Goal: Transaction & Acquisition: Purchase product/service

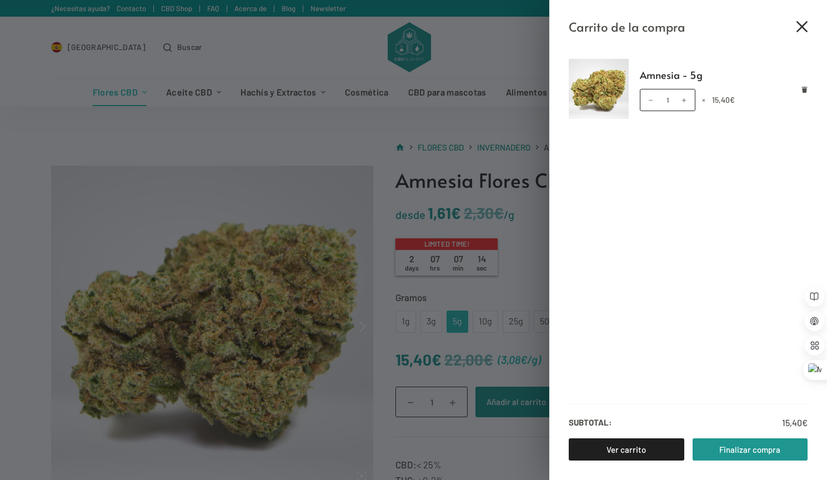
click at [802, 28] on icon "Cerrar el cajón del carrito" at bounding box center [802, 26] width 11 height 11
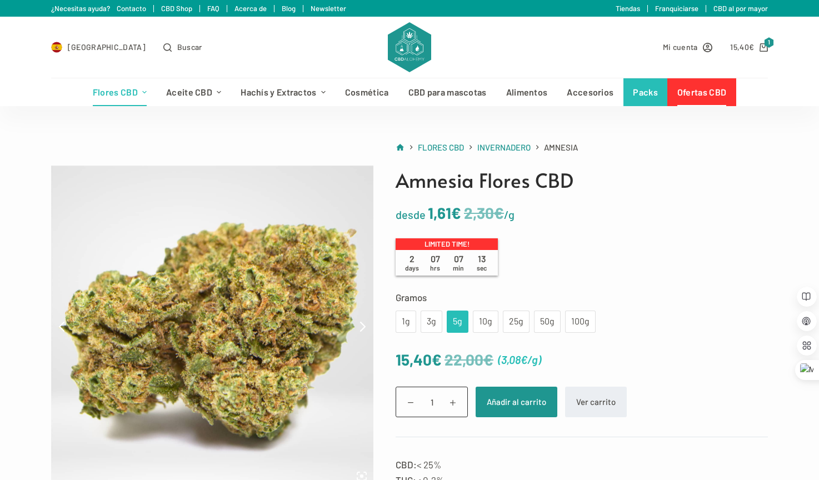
click at [702, 95] on link "Ofertas CBD" at bounding box center [701, 92] width 68 height 28
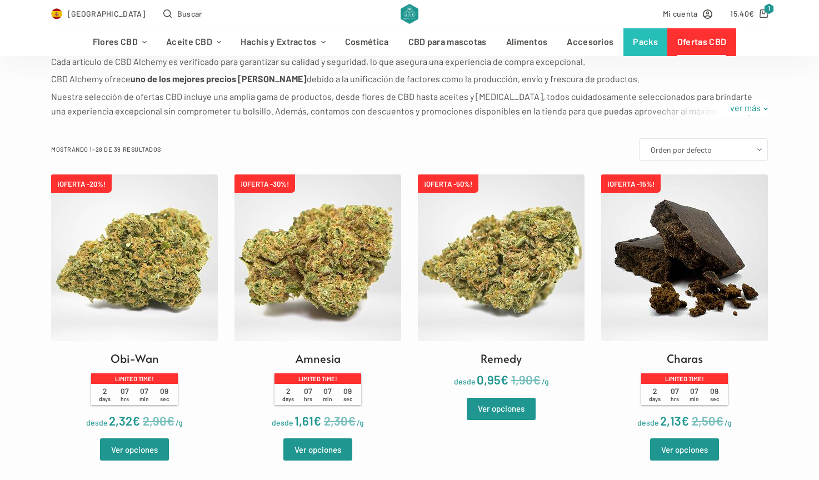
scroll to position [230, 0]
click at [496, 254] on img at bounding box center [501, 257] width 167 height 167
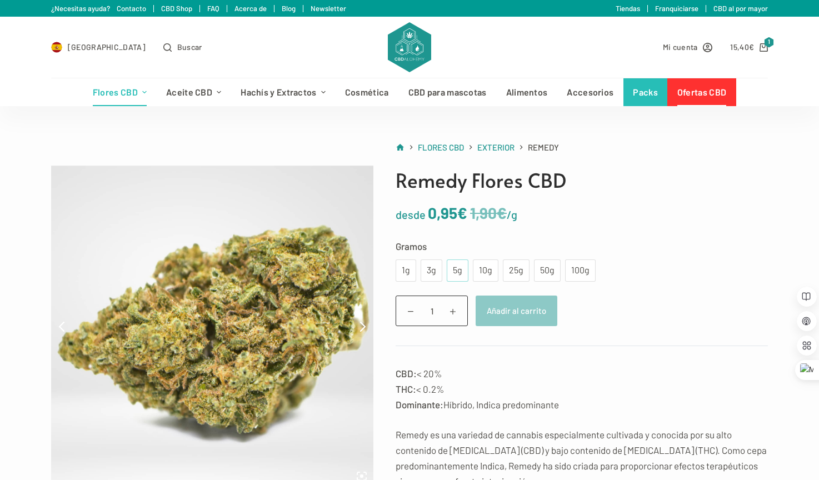
click at [456, 272] on div "5g" at bounding box center [457, 270] width 8 height 14
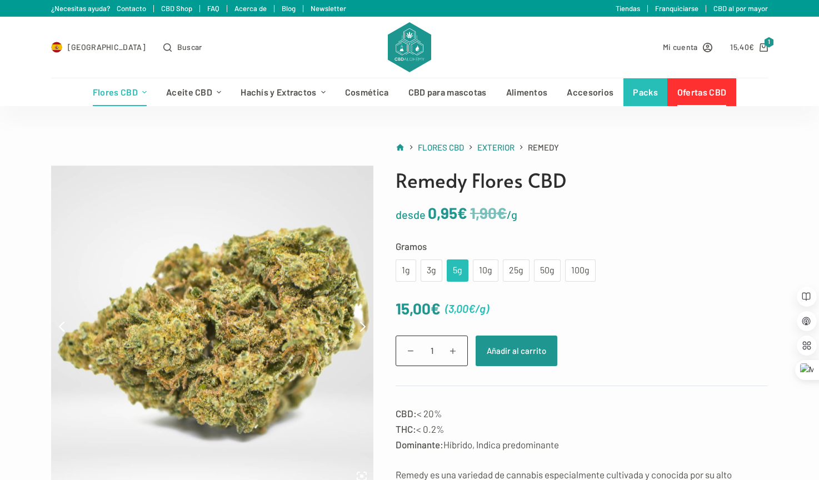
click at [454, 272] on div "5g" at bounding box center [457, 270] width 8 height 14
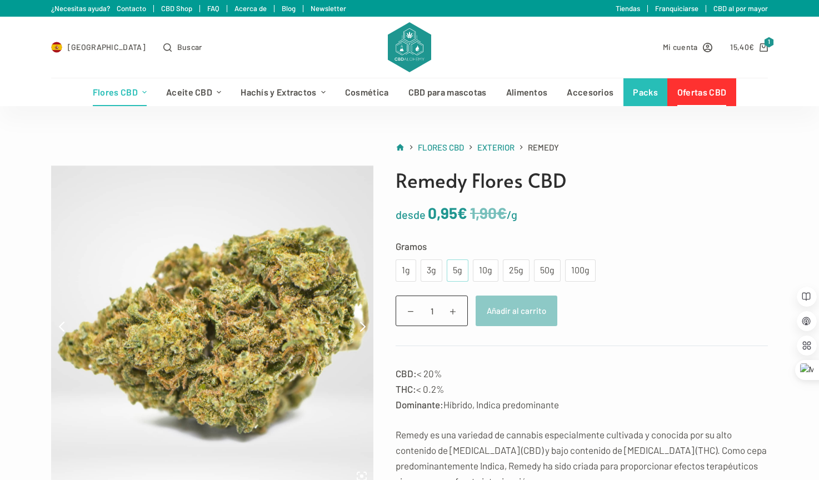
click at [454, 272] on div "5g" at bounding box center [457, 270] width 8 height 14
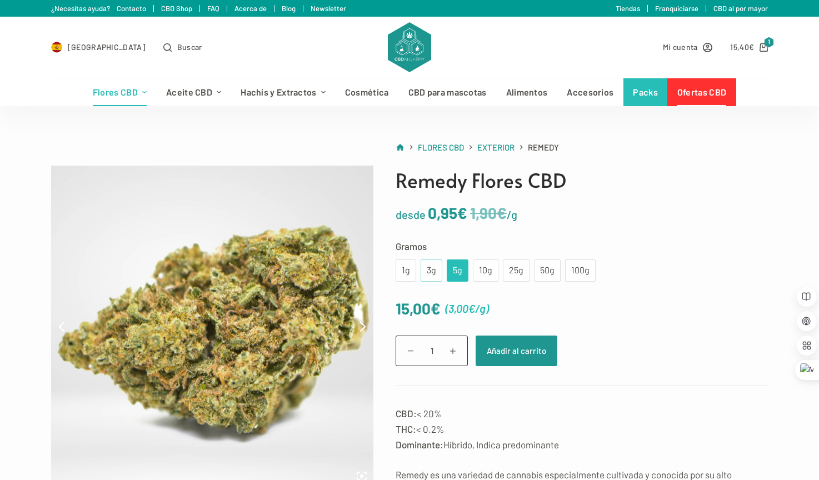
click at [430, 272] on div "3g" at bounding box center [431, 270] width 8 height 14
click at [519, 352] on button "Añadir al carrito" at bounding box center [516, 351] width 82 height 31
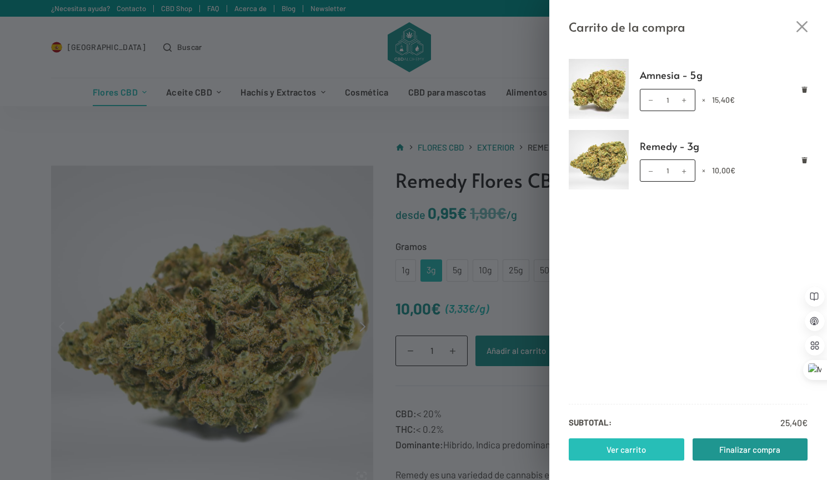
click at [649, 450] on link "Ver carrito" at bounding box center [627, 449] width 116 height 22
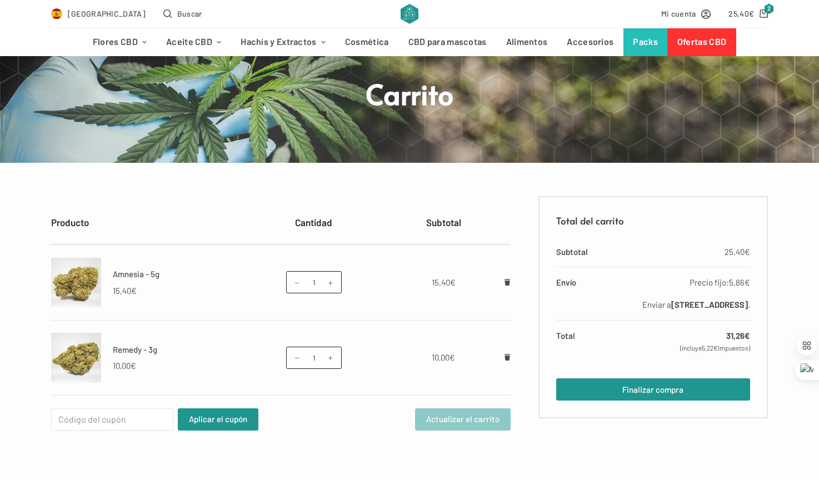
scroll to position [71, 0]
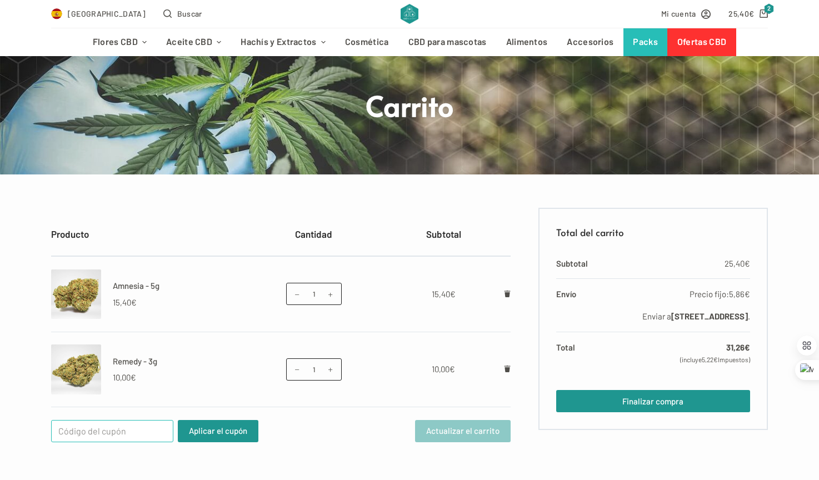
click at [124, 430] on input "Cupón:" at bounding box center [112, 431] width 122 height 22
click at [698, 38] on link "Ofertas CBD" at bounding box center [701, 42] width 68 height 28
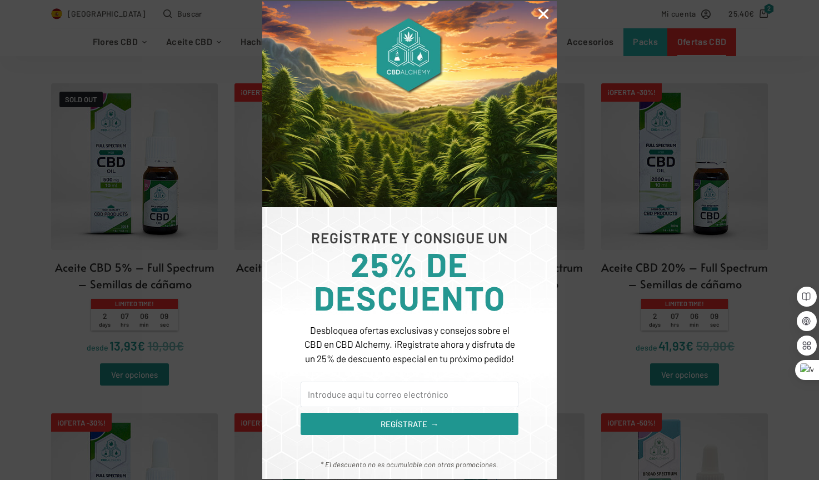
scroll to position [1295, 0]
click at [399, 393] on input "Email" at bounding box center [410, 395] width 218 height 26
click at [407, 397] on input "Email" at bounding box center [410, 395] width 218 height 26
type input "P"
type input "a"
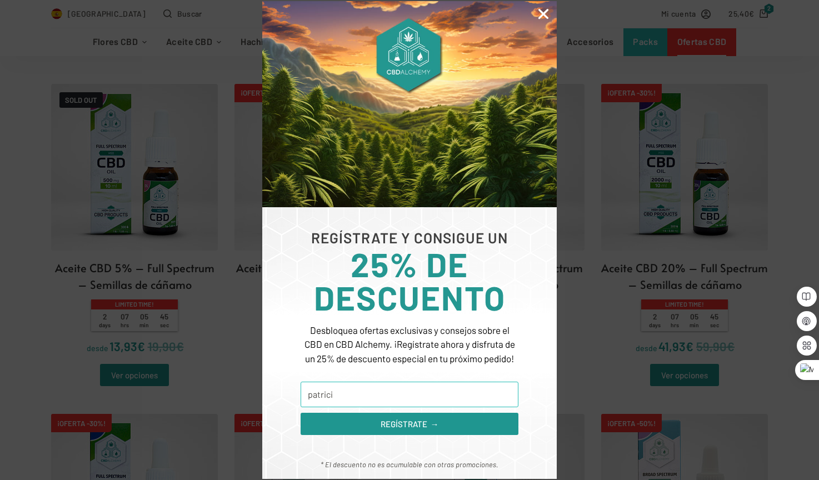
type input "patriciallorensdisenyo@gmail.com"
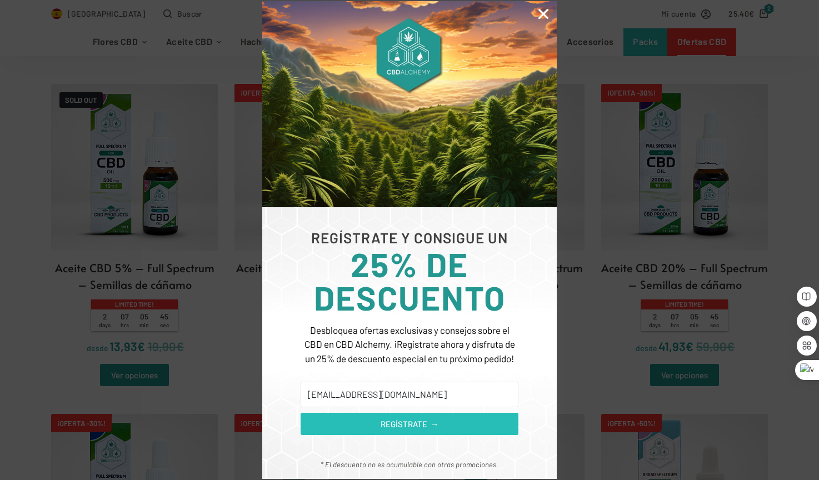
click at [418, 426] on span "REGÍSTRATE →" at bounding box center [410, 424] width 58 height 13
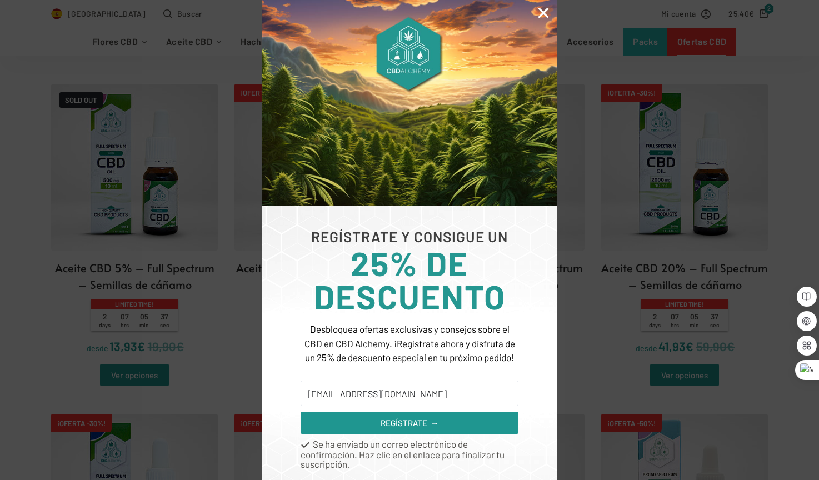
click at [542, 14] on icon "Close" at bounding box center [543, 13] width 14 height 14
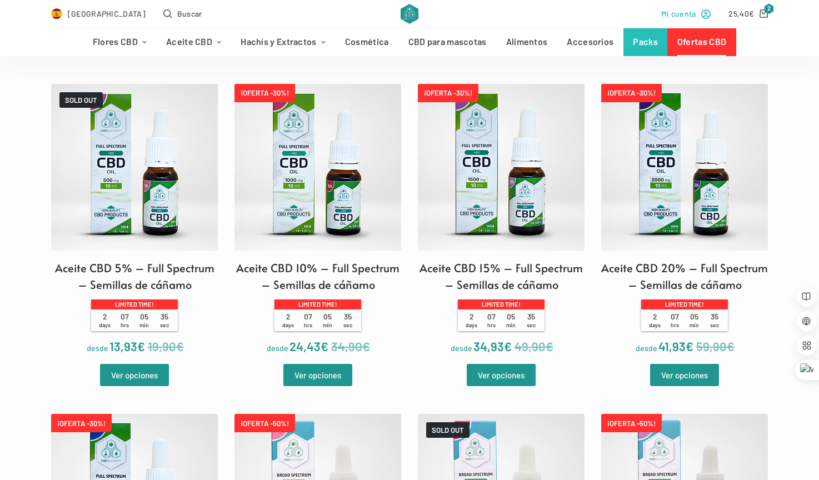
click at [700, 13] on link "Mi cuenta" at bounding box center [686, 13] width 50 height 13
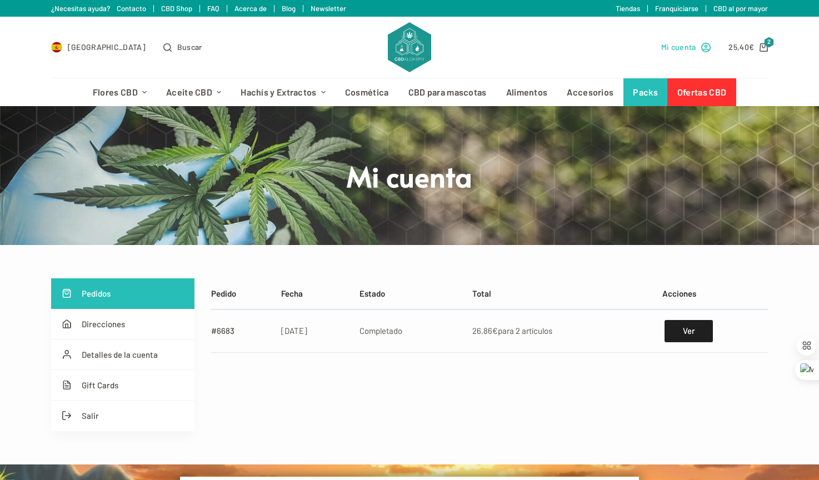
click at [706, 44] on icon "Mi cuenta" at bounding box center [705, 47] width 9 height 9
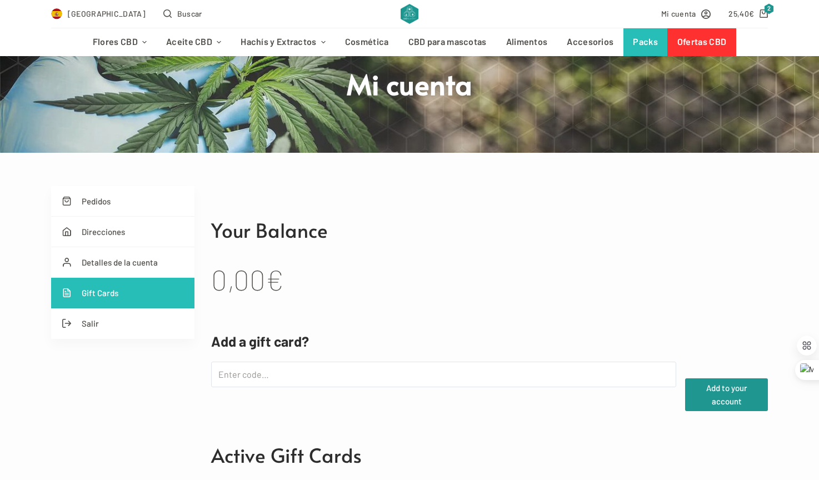
scroll to position [187, 0]
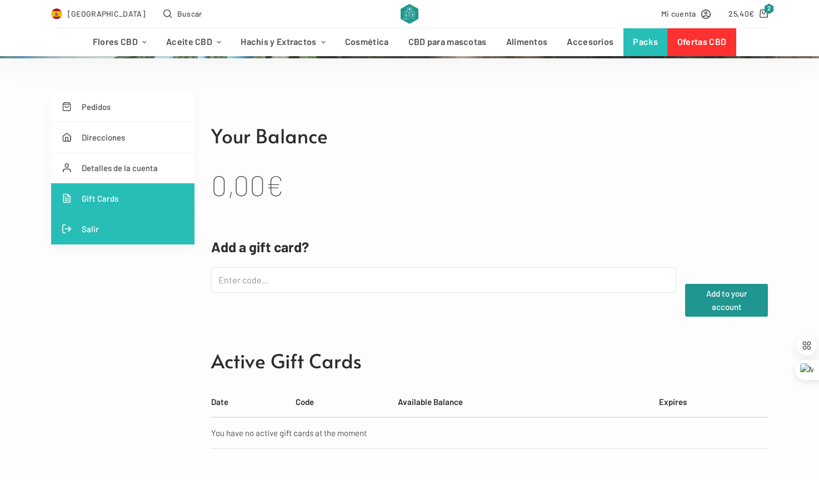
click at [110, 227] on link "Salir" at bounding box center [122, 229] width 143 height 31
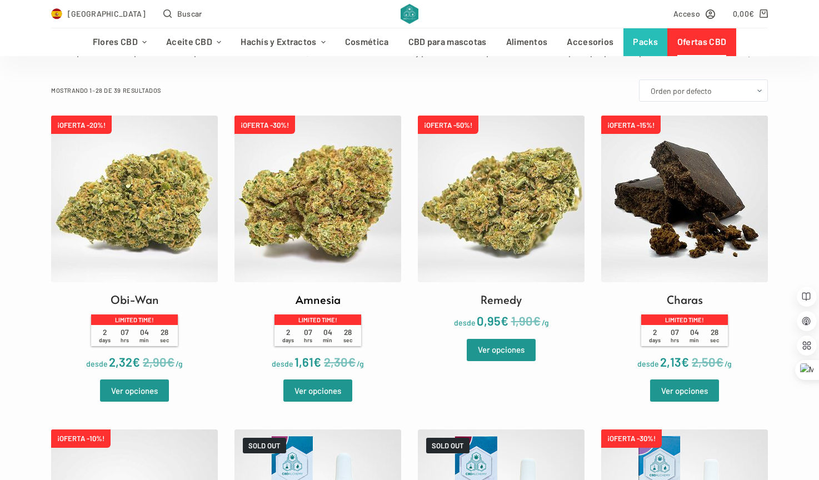
scroll to position [307, 0]
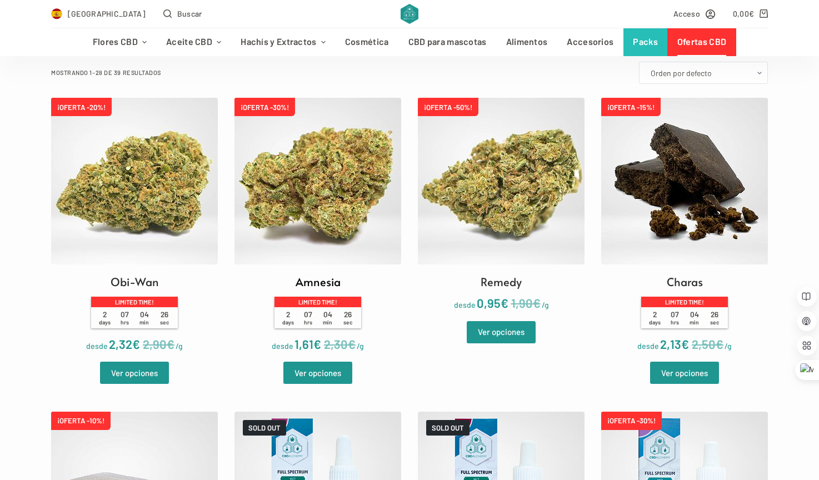
click at [337, 217] on img at bounding box center [317, 181] width 167 height 167
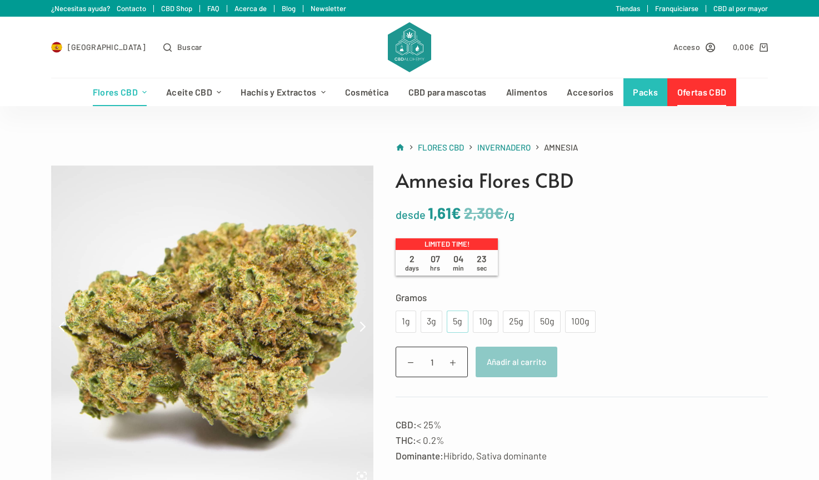
click at [460, 322] on div "5g" at bounding box center [457, 321] width 8 height 14
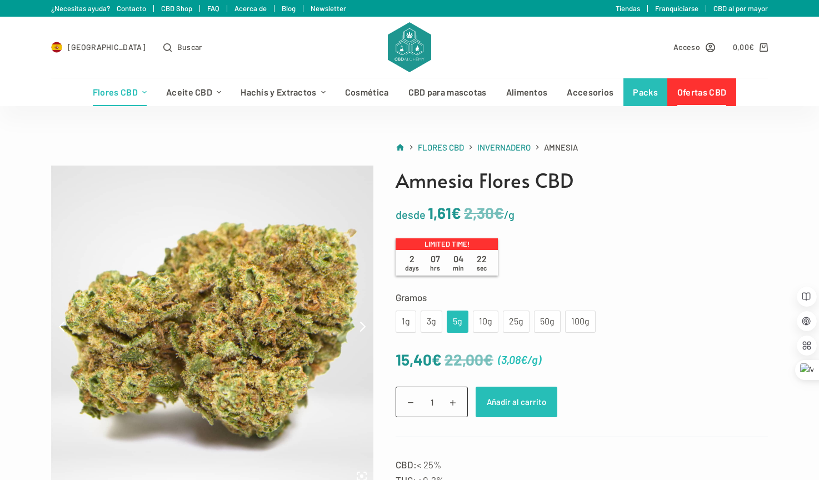
click at [536, 401] on button "Añadir al carrito" at bounding box center [516, 402] width 82 height 31
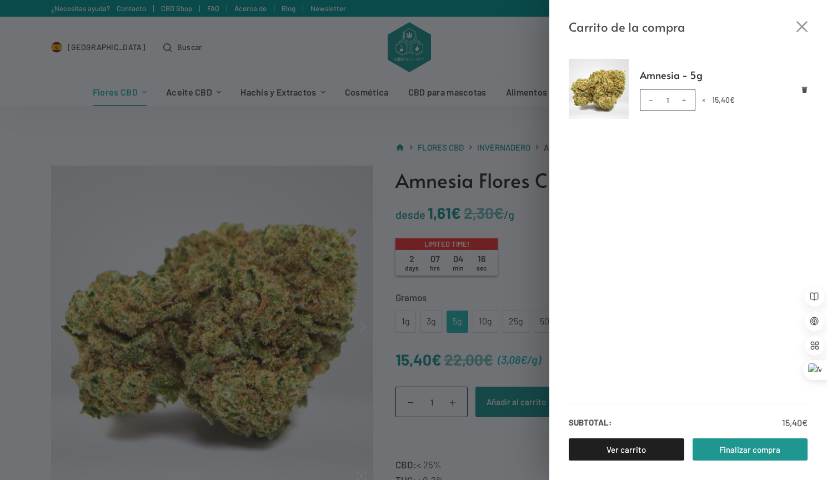
click at [513, 346] on div "Carrito de la compra Amnesia - 5g Amnesia - 5g cantidad 1 × 15,40 € Subtotal: 1…" at bounding box center [413, 240] width 827 height 480
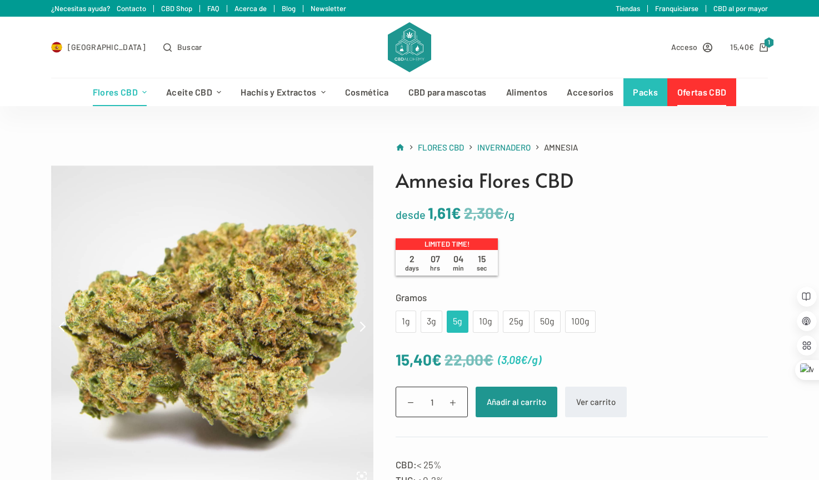
click at [684, 94] on link "Ofertas CBD" at bounding box center [701, 92] width 68 height 28
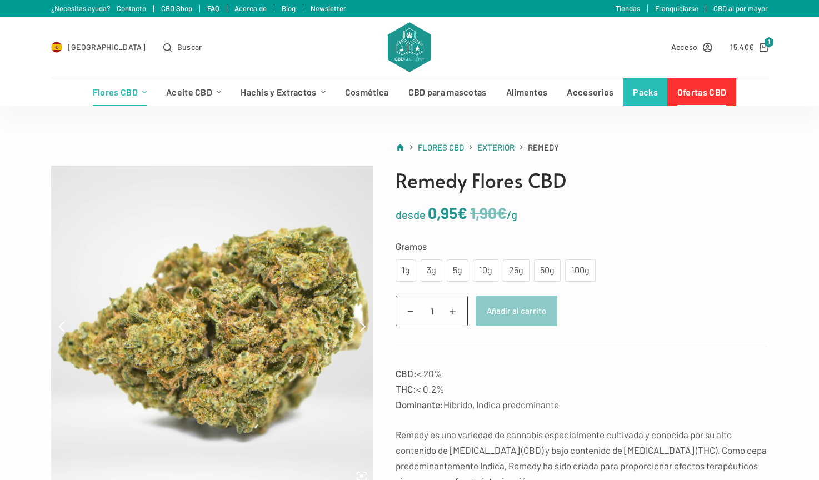
scroll to position [70, 0]
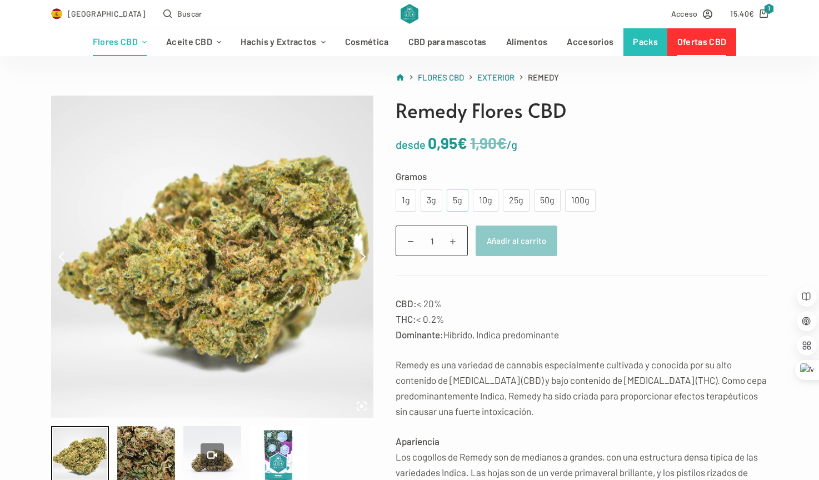
click at [458, 203] on div "5g" at bounding box center [457, 200] width 8 height 14
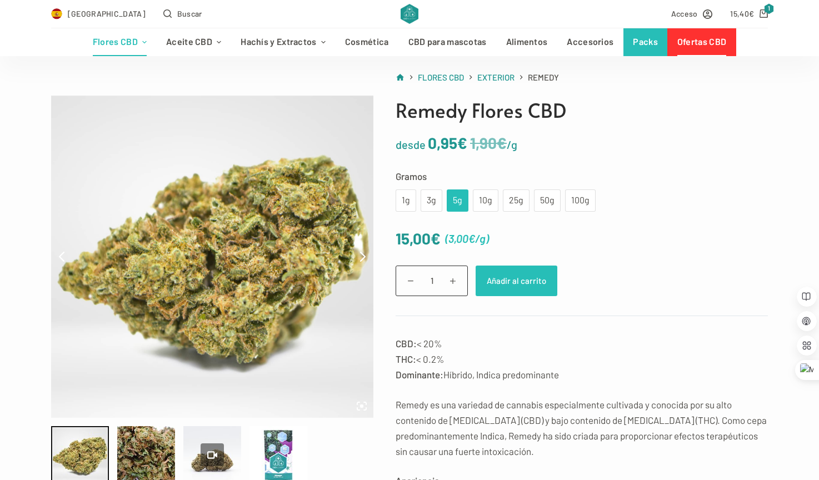
click at [522, 283] on button "Añadir al carrito" at bounding box center [516, 281] width 82 height 31
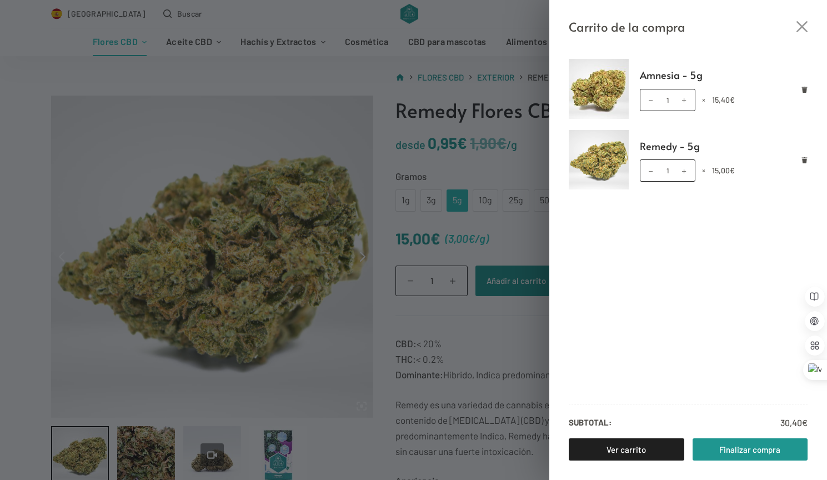
click at [492, 338] on div "Carrito de la compra Amnesia - 5g Amnesia - 5g cantidad 1 × 15,40 € Remedy - 5g…" at bounding box center [413, 240] width 827 height 480
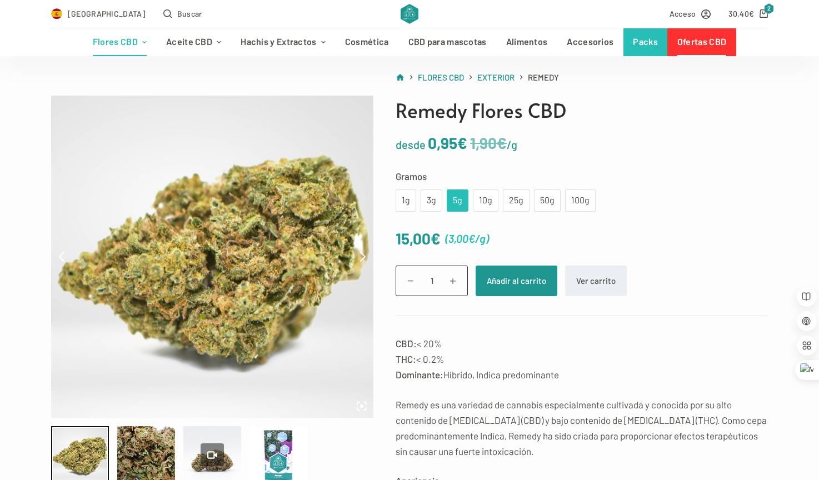
click at [696, 48] on link "Ofertas CBD" at bounding box center [701, 42] width 68 height 28
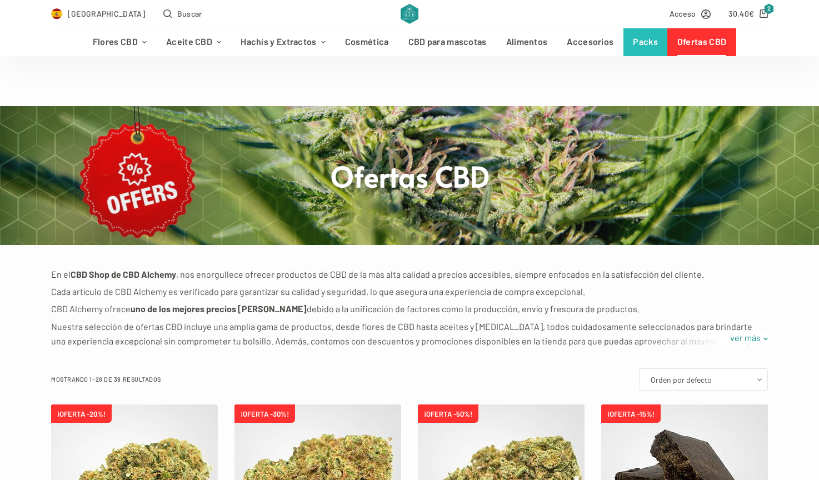
click at [296, 404] on img at bounding box center [317, 487] width 167 height 167
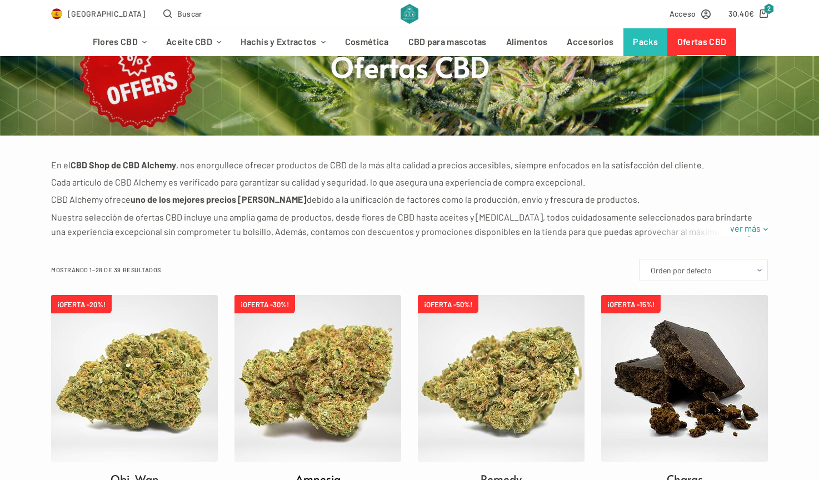
scroll to position [109, 0]
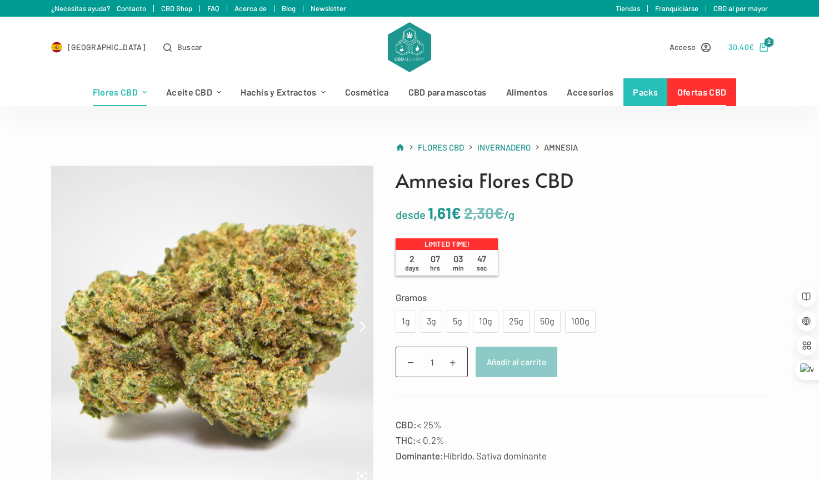
click at [760, 46] on icon "Carro de compra" at bounding box center [763, 47] width 8 height 8
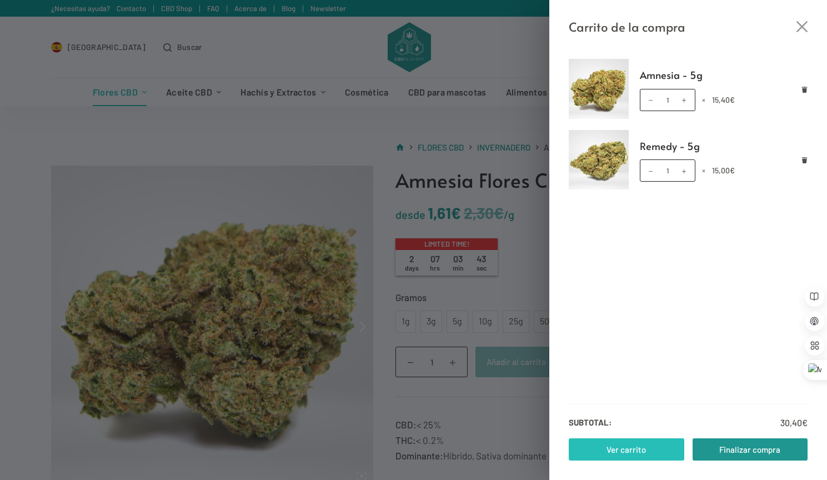
click at [655, 450] on link "Ver carrito" at bounding box center [627, 449] width 116 height 22
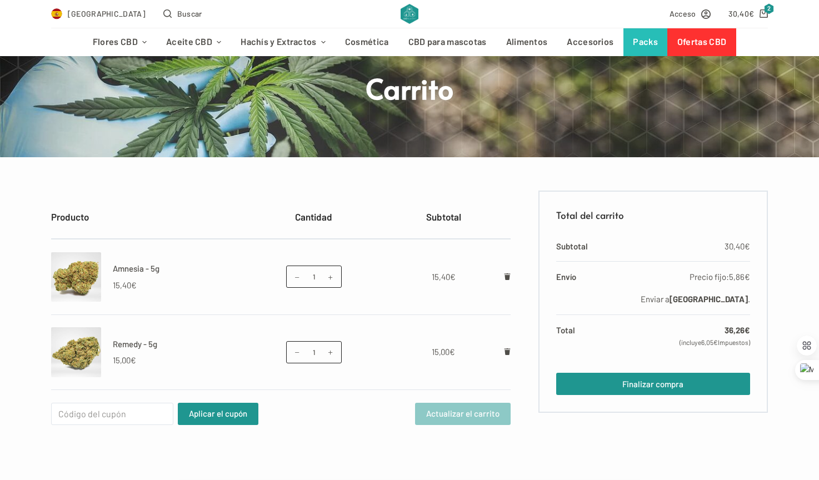
scroll to position [182, 0]
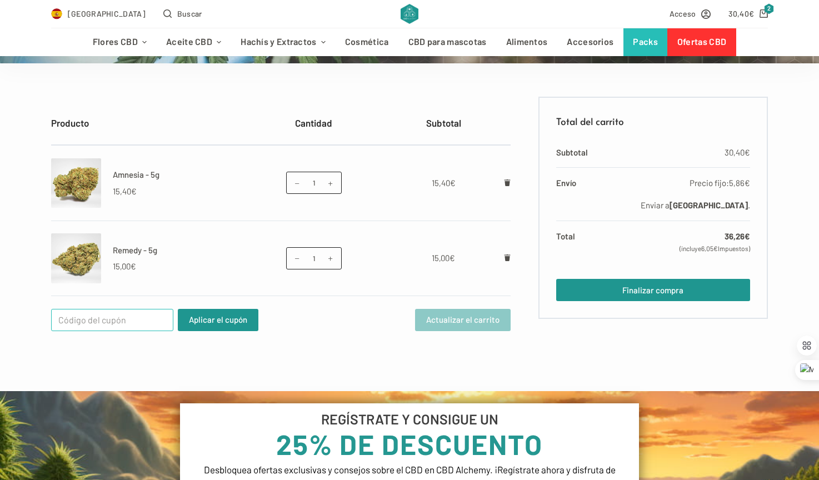
click at [83, 318] on input "Cupón:" at bounding box center [112, 320] width 122 height 22
paste input "WELCOME25"
type input "WELCOME25"
click at [240, 320] on button "Aplicar el cupón" at bounding box center [218, 320] width 81 height 22
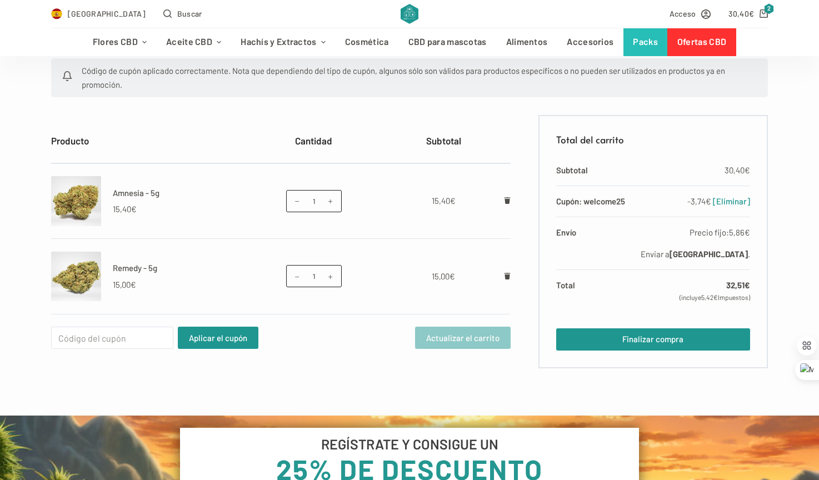
scroll to position [223, 0]
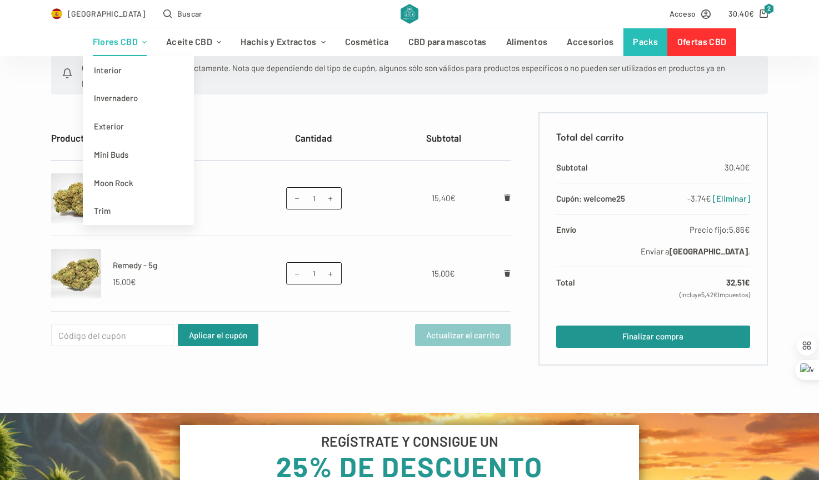
click at [130, 45] on link "Flores CBD" at bounding box center [119, 42] width 73 height 28
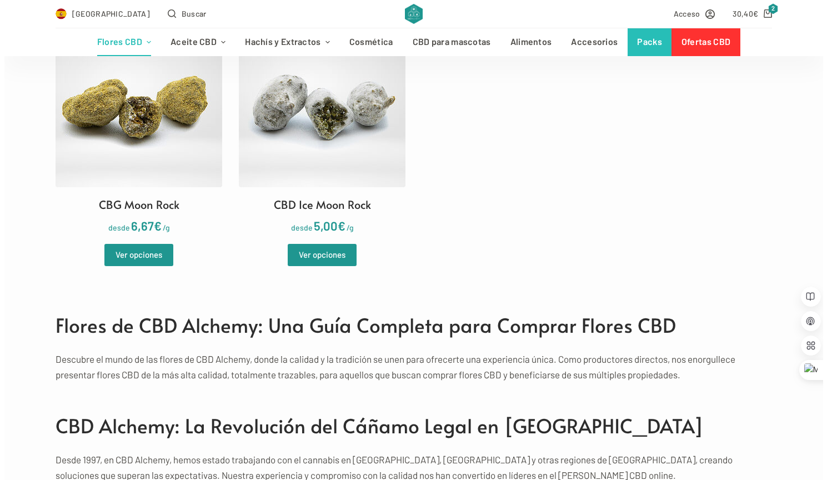
scroll to position [2145, 0]
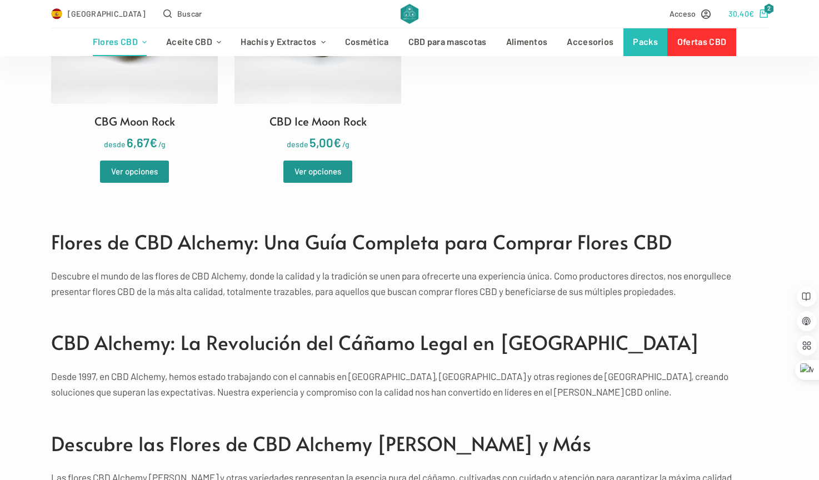
click at [763, 9] on icon "Carro de compra" at bounding box center [763, 13] width 8 height 8
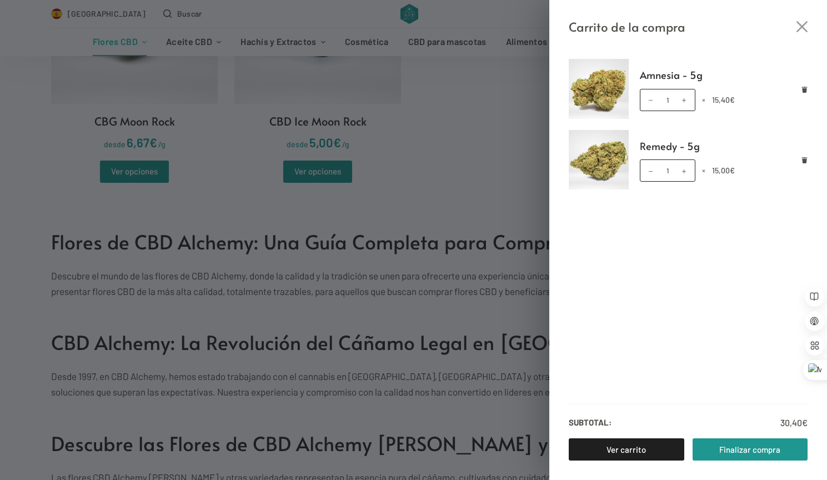
click at [584, 166] on img at bounding box center [599, 160] width 60 height 60
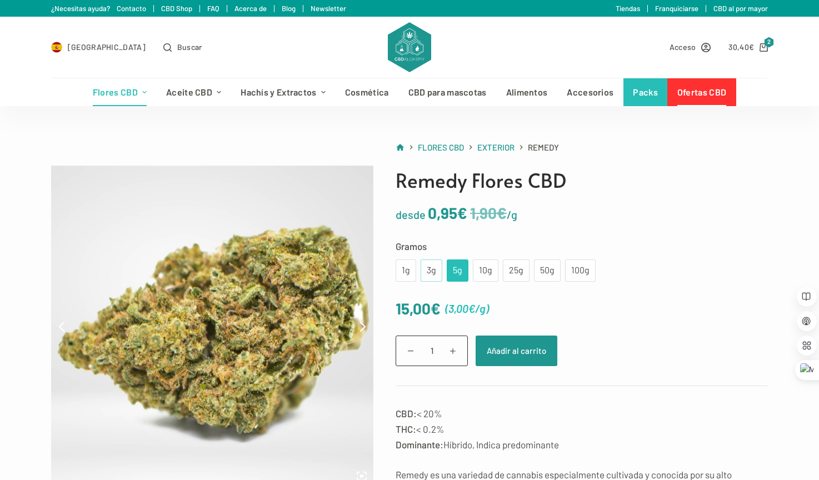
click at [434, 272] on div "3g" at bounding box center [431, 270] width 8 height 14
click at [502, 354] on button "Añadir al carrito" at bounding box center [516, 351] width 82 height 31
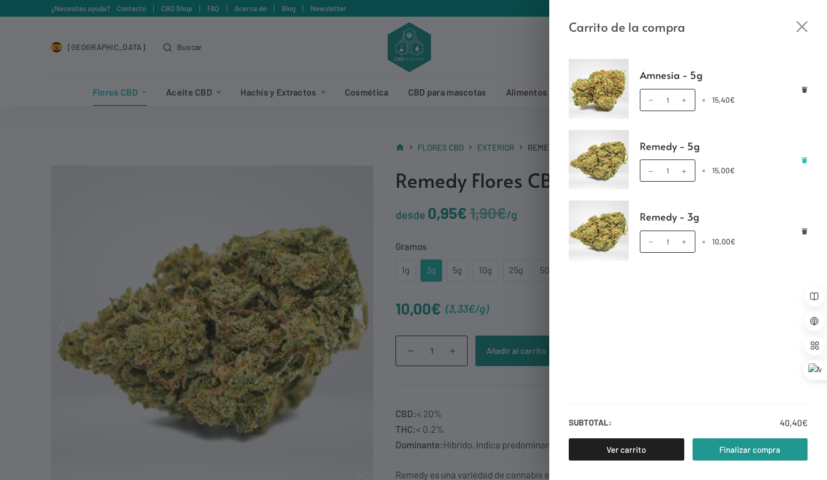
click at [804, 161] on icon "Eliminar Remedy - 5g del carrito" at bounding box center [805, 160] width 6 height 6
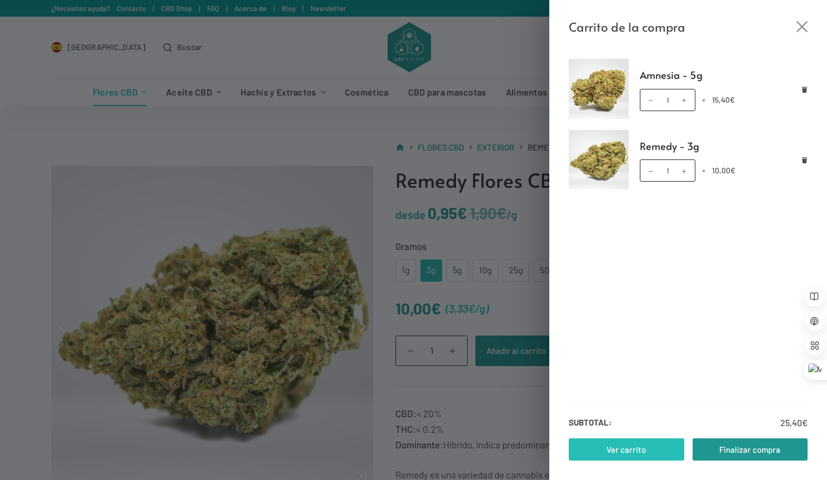
click at [632, 448] on link "Ver carrito" at bounding box center [627, 449] width 116 height 22
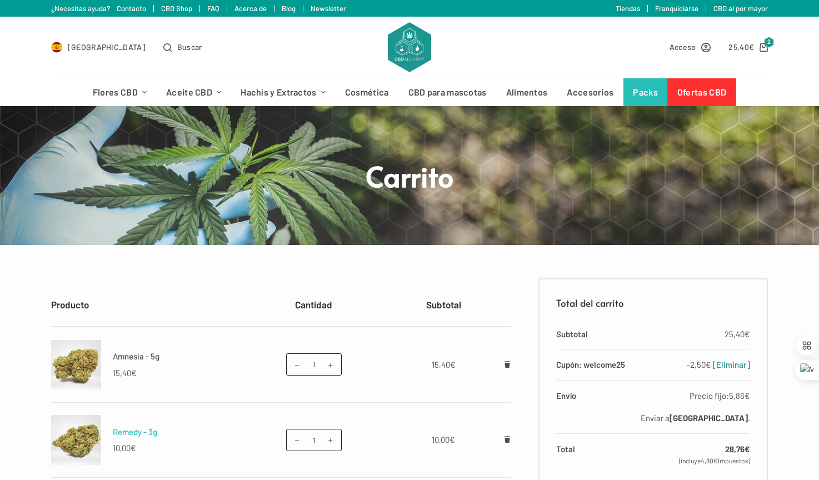
click at [130, 435] on link "Remedy - 3g" at bounding box center [135, 432] width 44 height 10
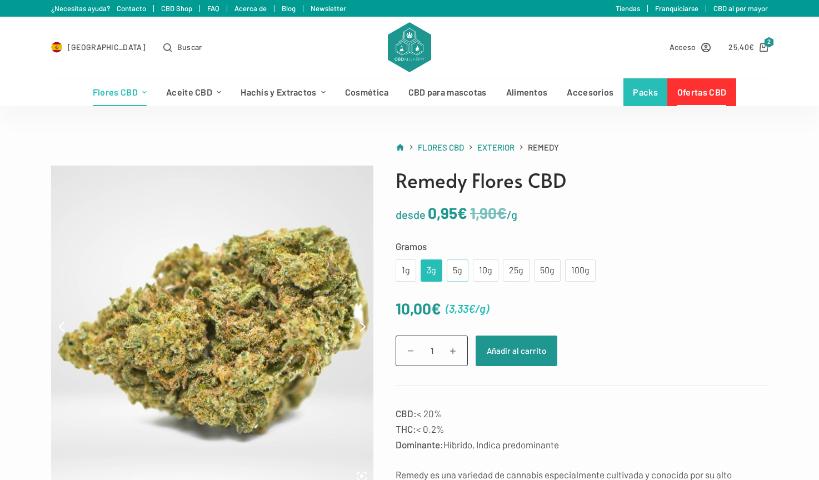
click at [456, 266] on div "5g" at bounding box center [457, 270] width 8 height 14
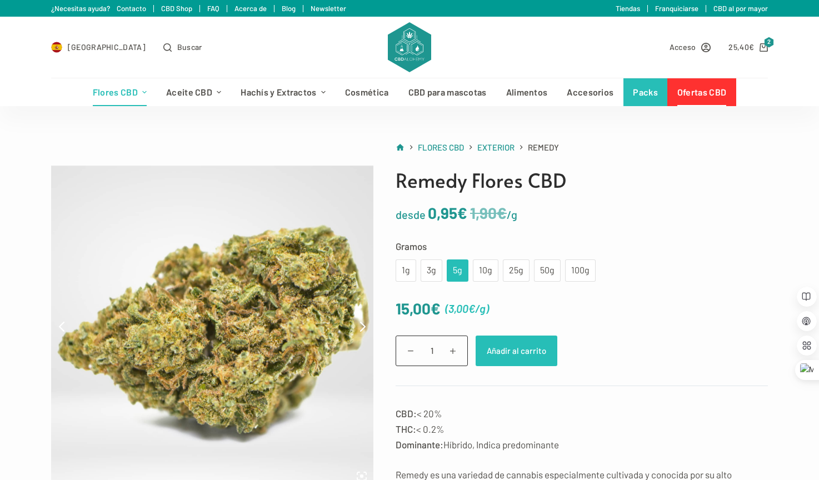
click at [505, 351] on button "Añadir al carrito" at bounding box center [516, 351] width 82 height 31
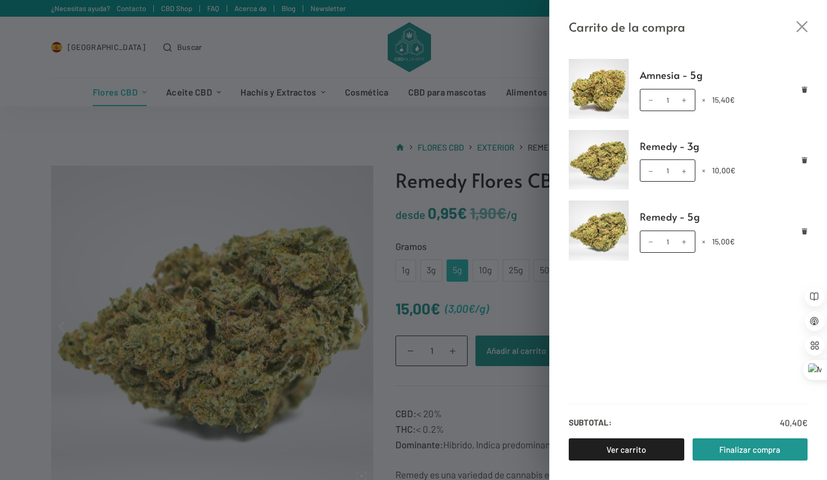
click at [767, 49] on div "Amnesia - 5g Amnesia - 5g cantidad 1 × 15,40 € Remedy - 3g Remedy - 3g cantidad…" at bounding box center [688, 258] width 278 height 443
click at [807, 161] on icon "Eliminar Remedy - 3g del carrito" at bounding box center [805, 160] width 6 height 6
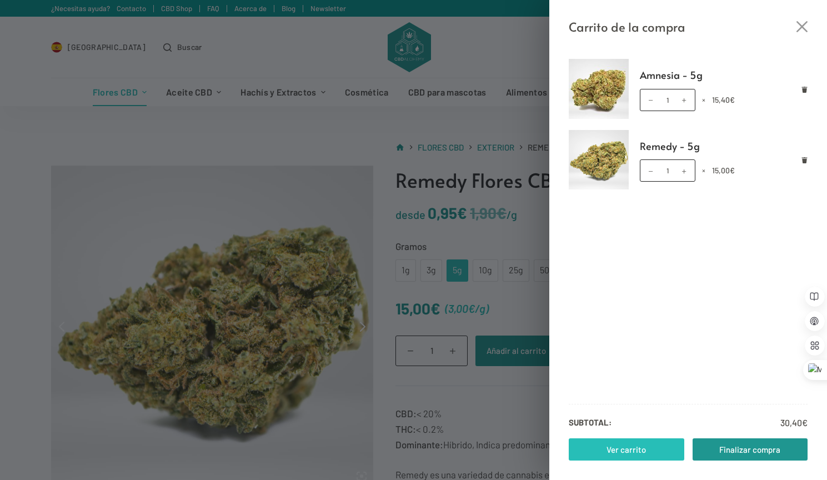
click at [634, 449] on link "Ver carrito" at bounding box center [627, 449] width 116 height 22
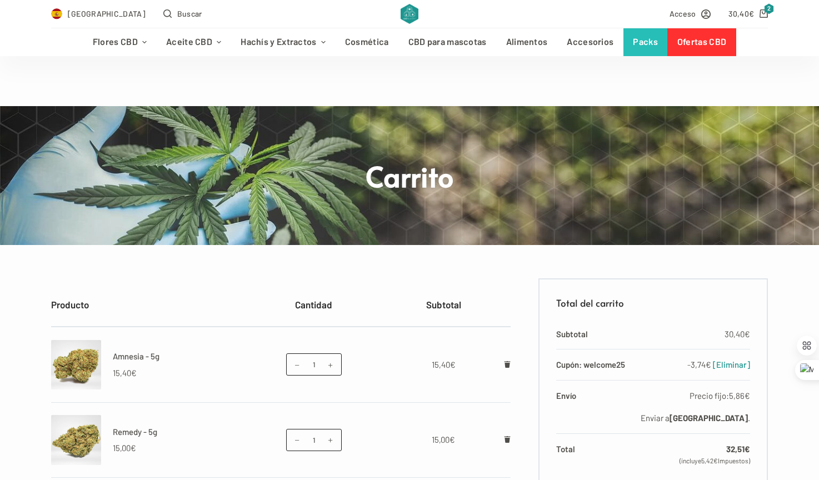
scroll to position [92, 0]
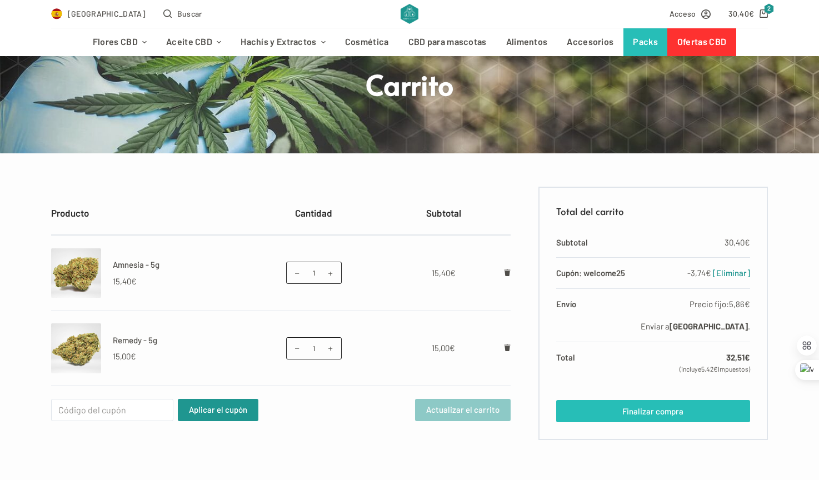
click at [703, 414] on link "Finalizar compra" at bounding box center [653, 411] width 194 height 22
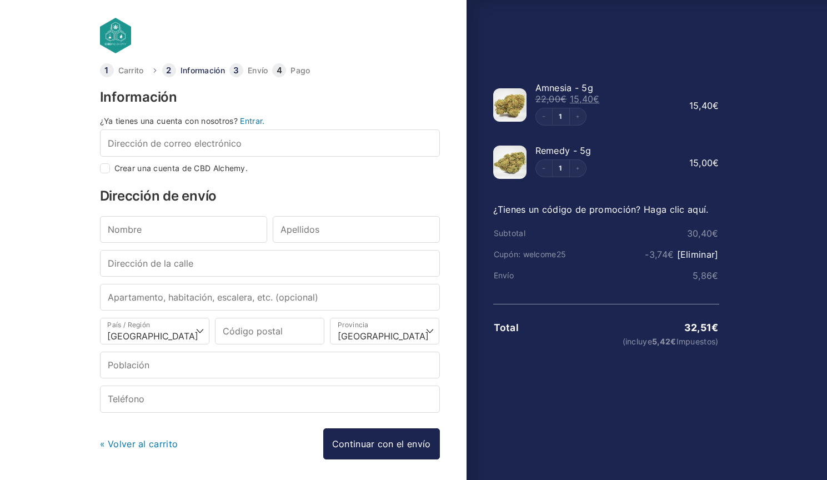
select select "B"
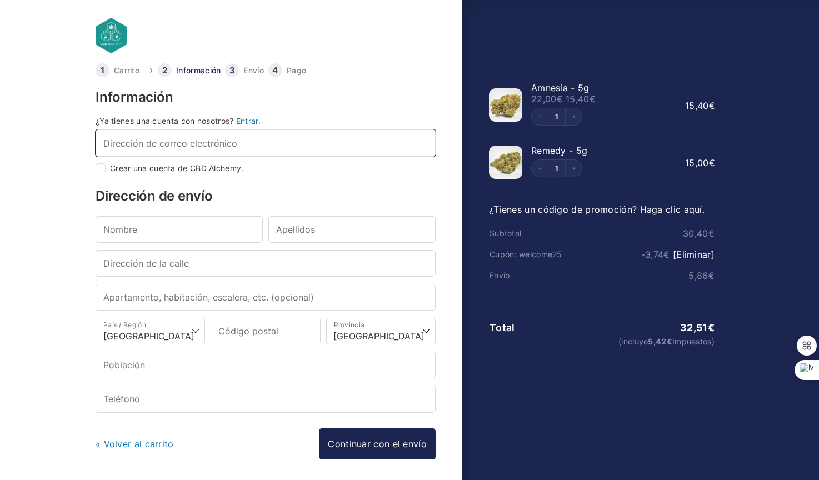
click at [313, 146] on input "Dirección de correo electrónico *" at bounding box center [266, 142] width 340 height 27
type input "[EMAIL_ADDRESS][DOMAIN_NAME]"
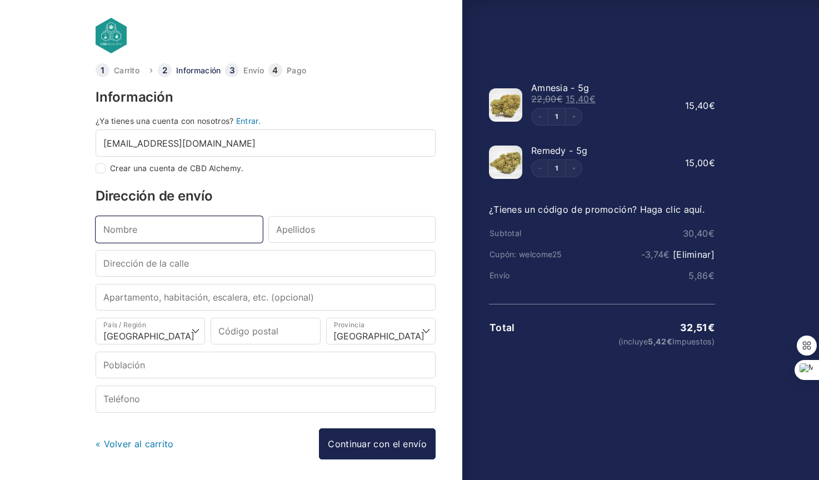
type input "[PERSON_NAME]"
type input "Llorens"
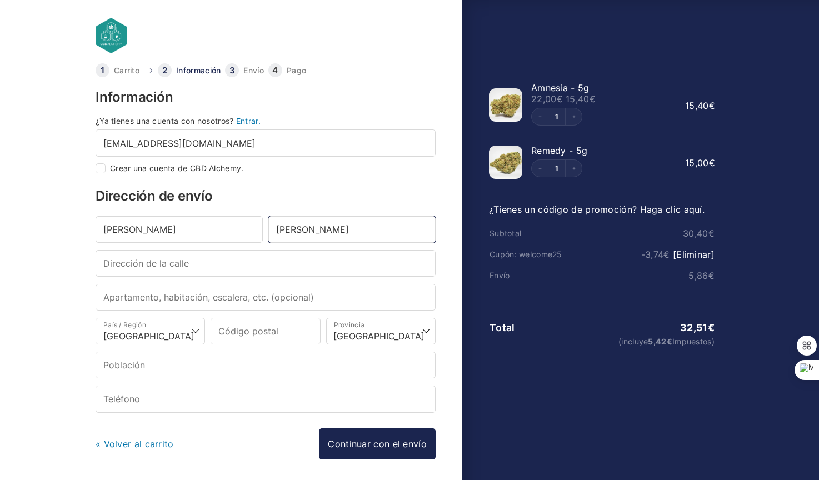
type input "[STREET_ADDRESS]"
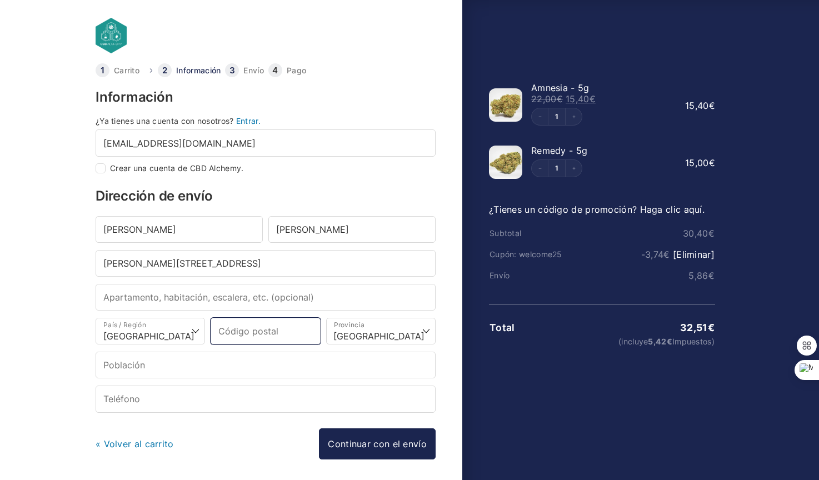
type input "03004"
select select "A"
type input "[GEOGRAPHIC_DATA]"
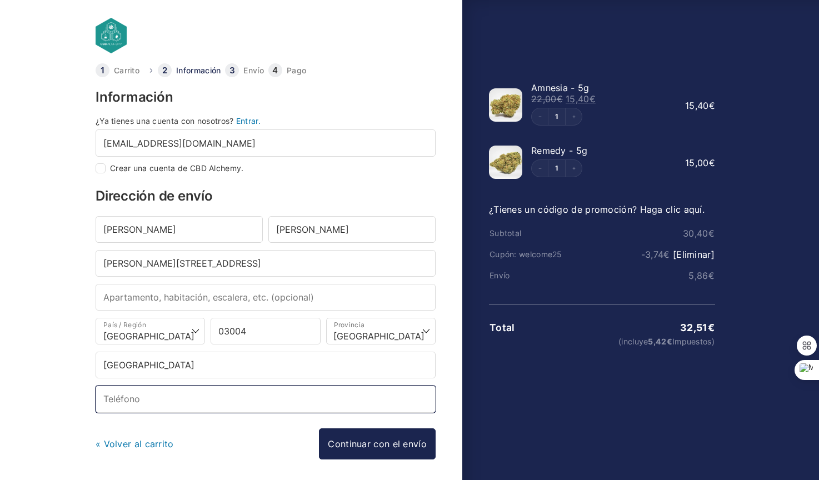
type input "[PHONE_NUMBER]"
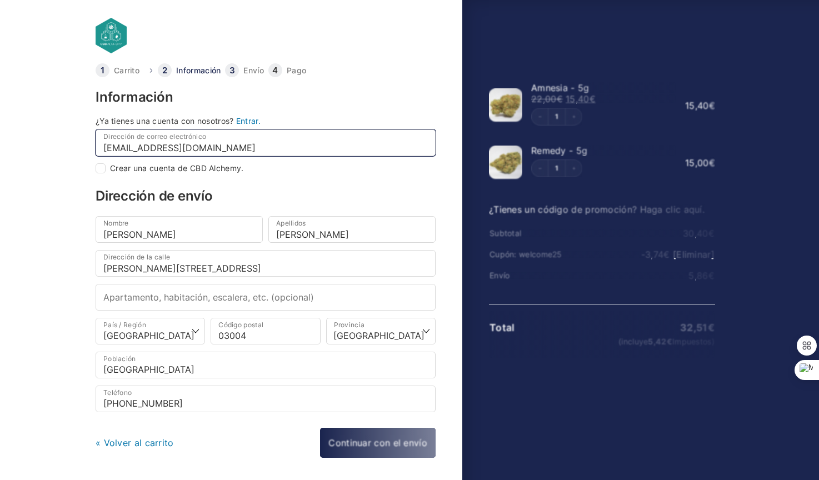
select select
type input "Alacant/Alicante"
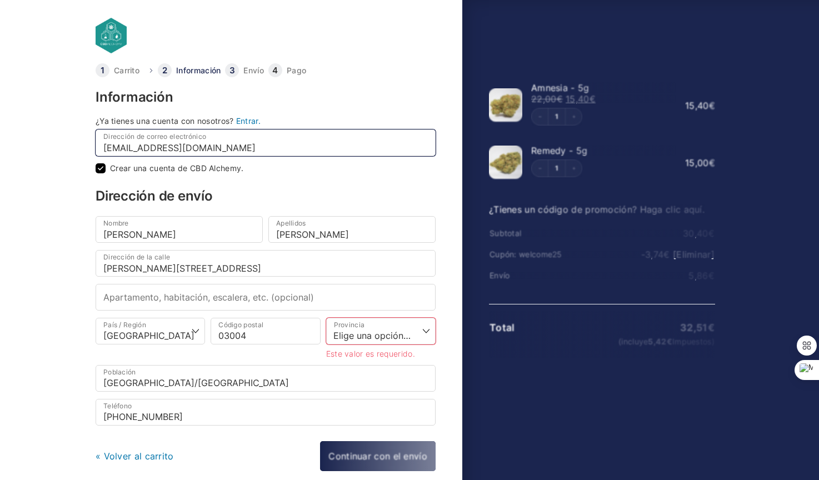
checkbox input "true"
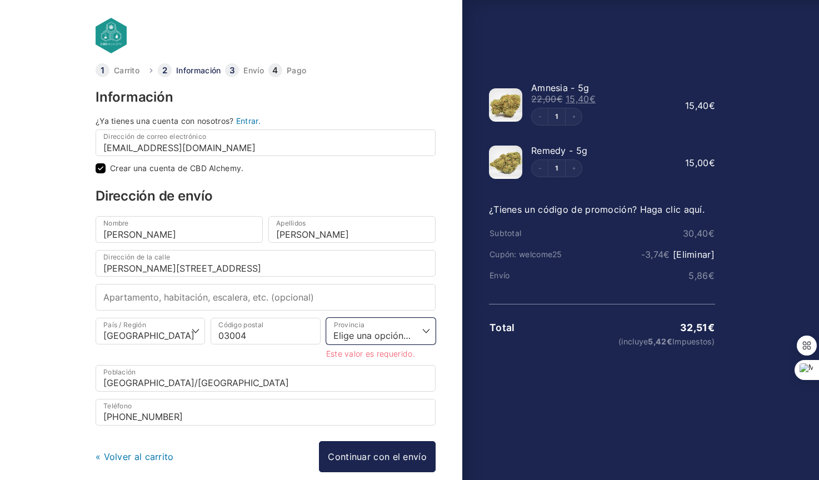
click at [388, 333] on select "Elige una opción… La Coruña Álava Albacete Alicante Almería Asturias Ávila Bada…" at bounding box center [380, 331] width 109 height 27
select select "A"
click at [326, 318] on select "Elige una opción… La Coruña Álava Albacete Alicante Almería Asturias Ávila Bada…" at bounding box center [380, 331] width 109 height 27
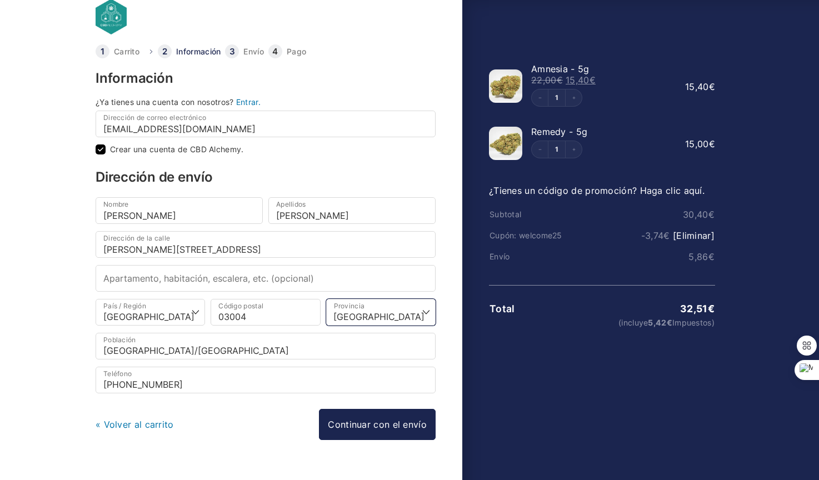
scroll to position [39, 0]
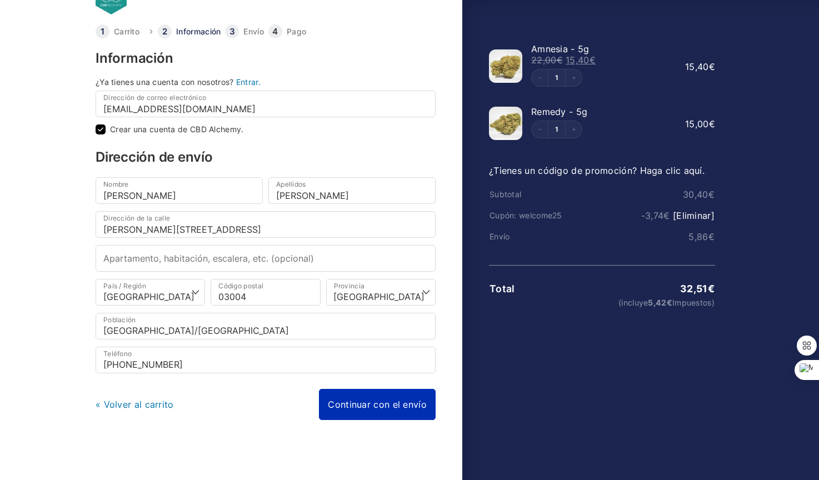
click at [394, 405] on link "Continuar con el envío" at bounding box center [377, 404] width 117 height 31
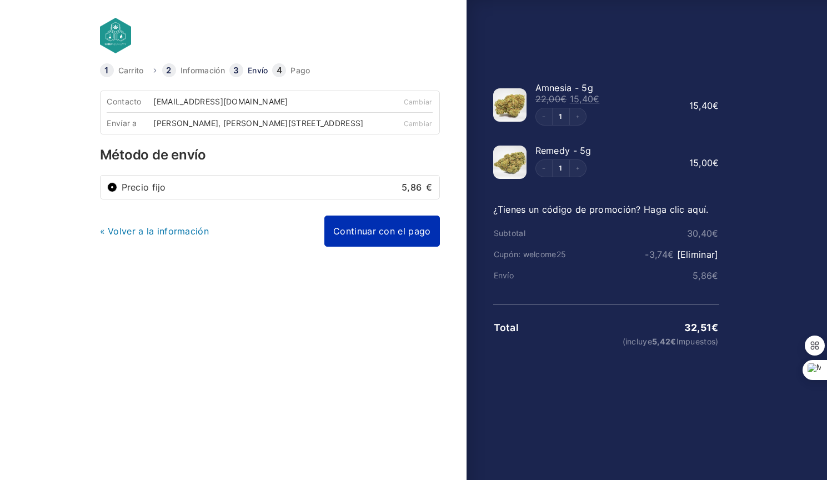
click at [392, 239] on link "Continuar con el pago" at bounding box center [381, 231] width 115 height 31
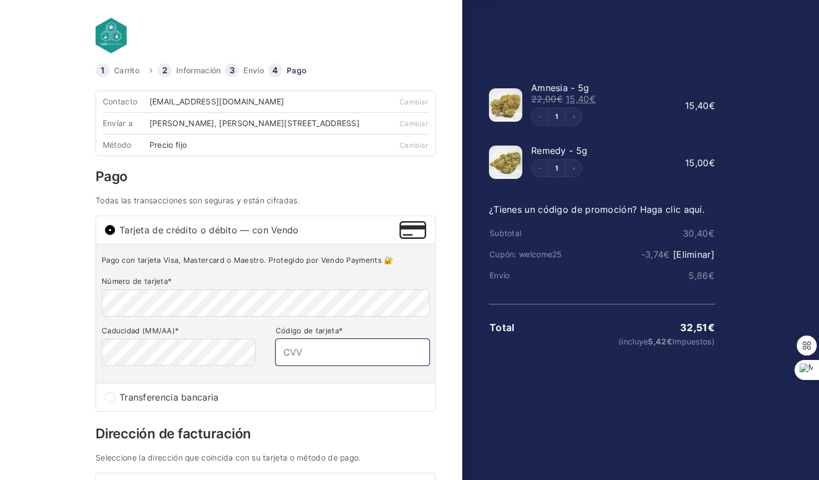
type input "570"
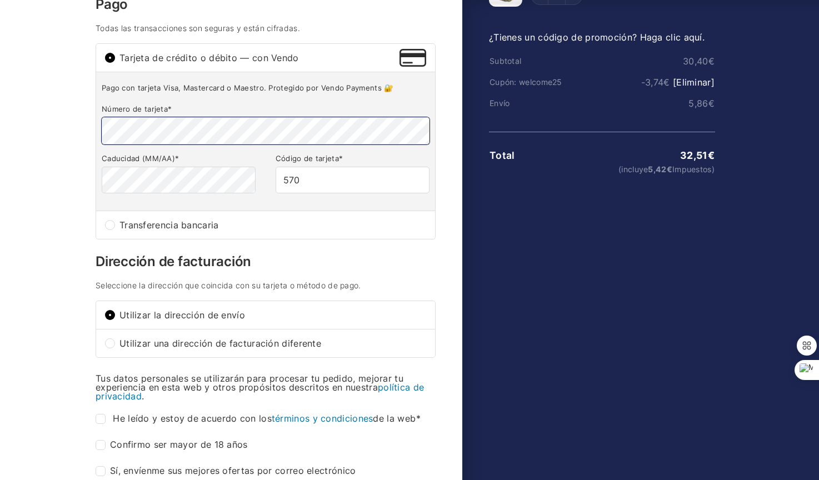
scroll to position [267, 0]
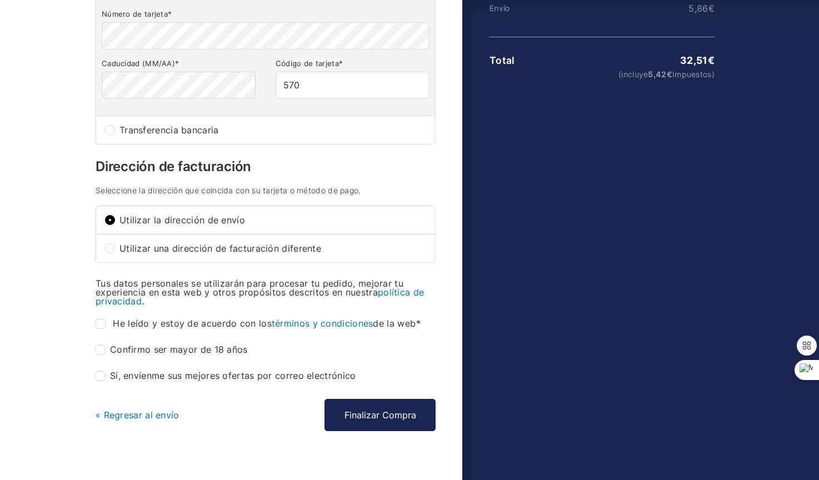
click at [104, 329] on input "He leído y estoy de acuerdo con los términos y condiciones de la web *" at bounding box center [101, 324] width 10 height 10
checkbox input "true"
click at [104, 355] on input "Confirmo ser mayor de 18 años *" at bounding box center [101, 350] width 10 height 10
checkbox input "true"
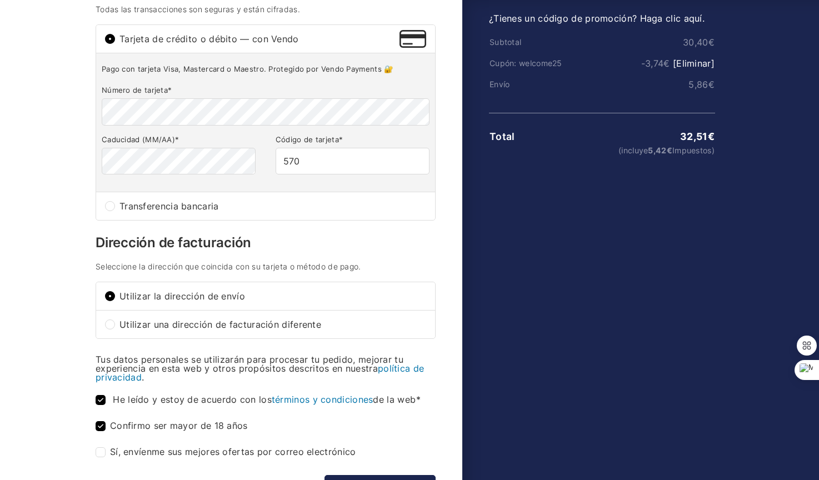
scroll to position [263, 0]
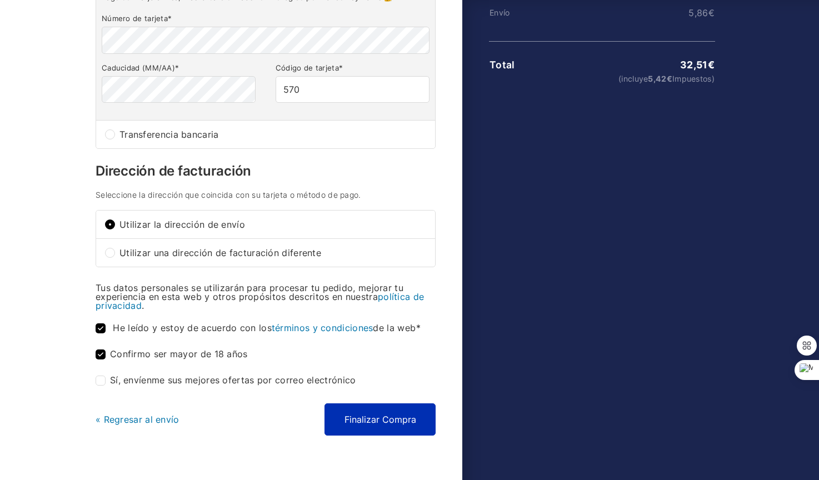
click at [400, 426] on button "Finalizar Compra" at bounding box center [379, 419] width 111 height 32
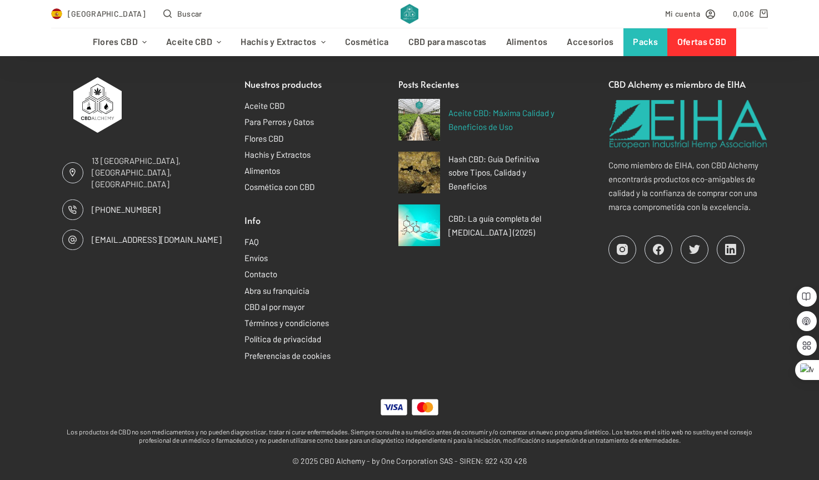
scroll to position [884, 0]
